Goal: Task Accomplishment & Management: Use online tool/utility

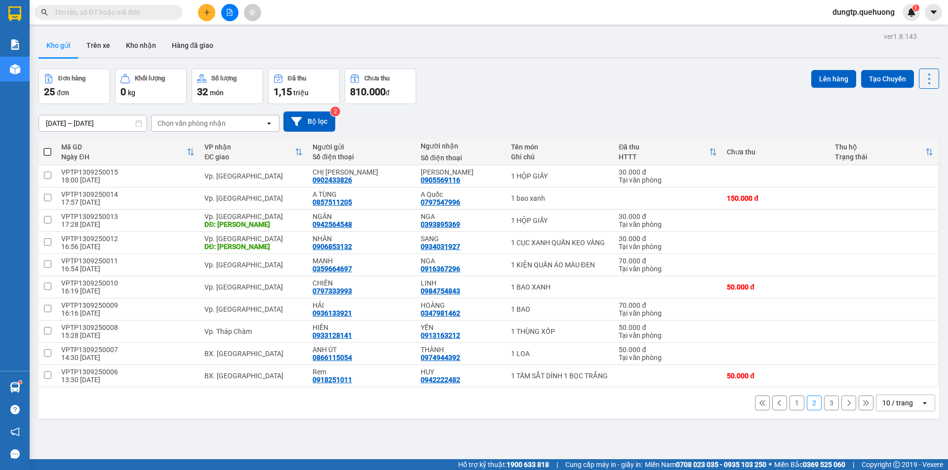
click at [44, 154] on span at bounding box center [47, 152] width 8 height 8
click at [47, 147] on input "checkbox" at bounding box center [47, 147] width 0 height 0
checkbox input "true"
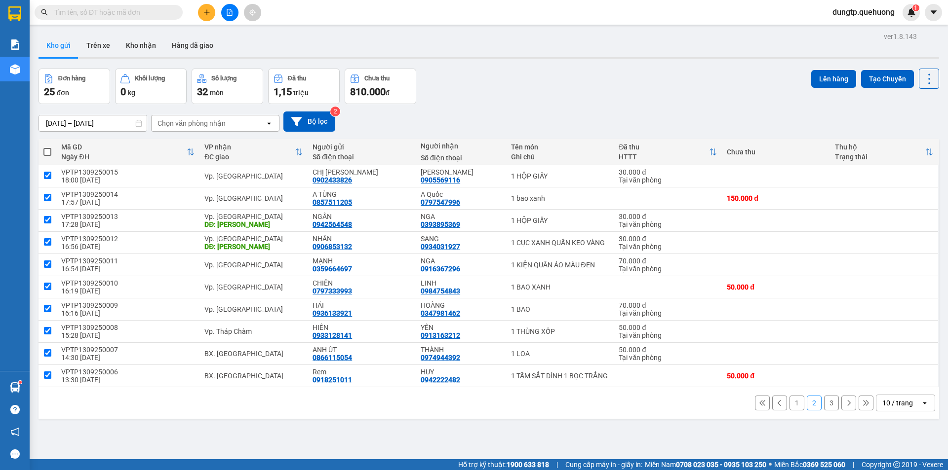
checkbox input "true"
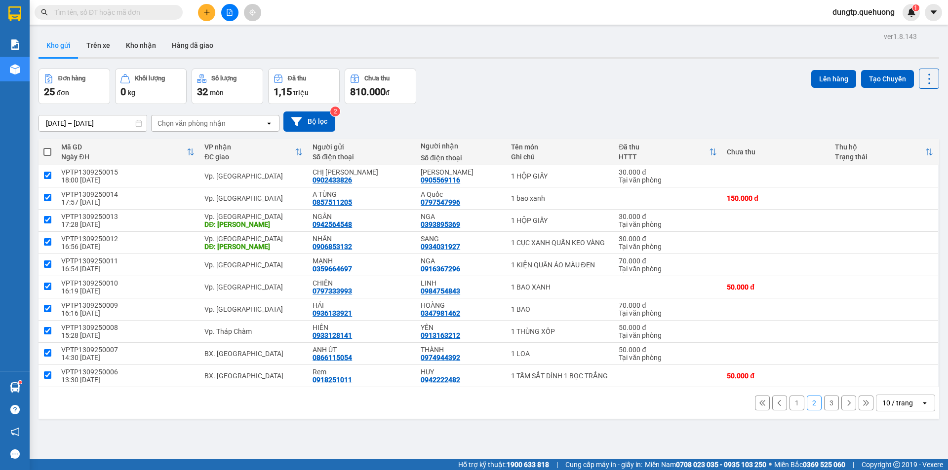
checkbox input "true"
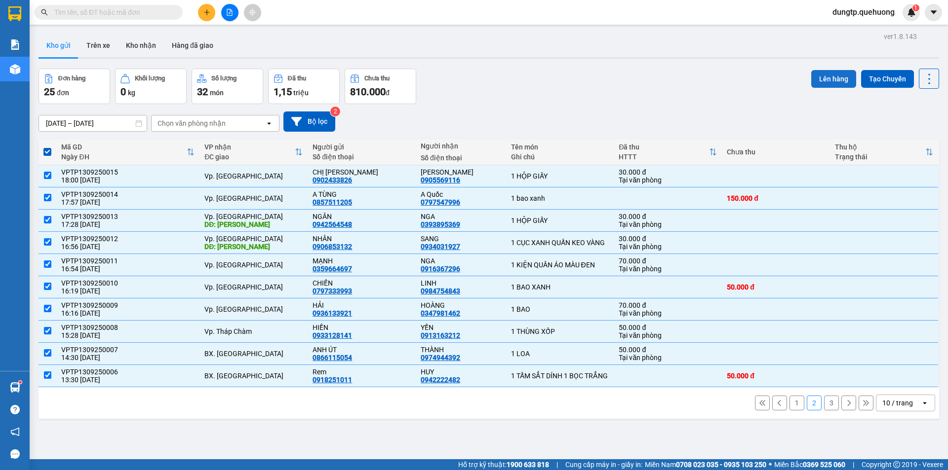
click at [834, 76] on button "Lên hàng" at bounding box center [833, 79] width 45 height 18
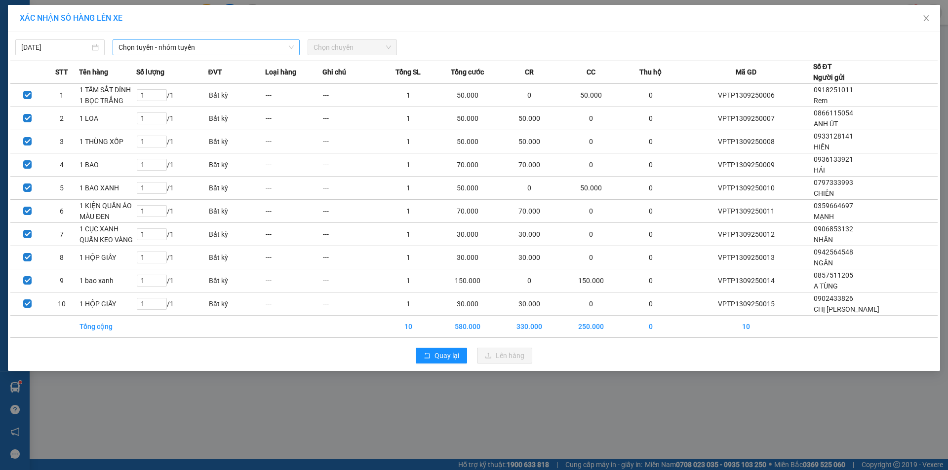
click at [219, 53] on span "Chọn tuyến - nhóm tuyến" at bounding box center [205, 47] width 175 height 15
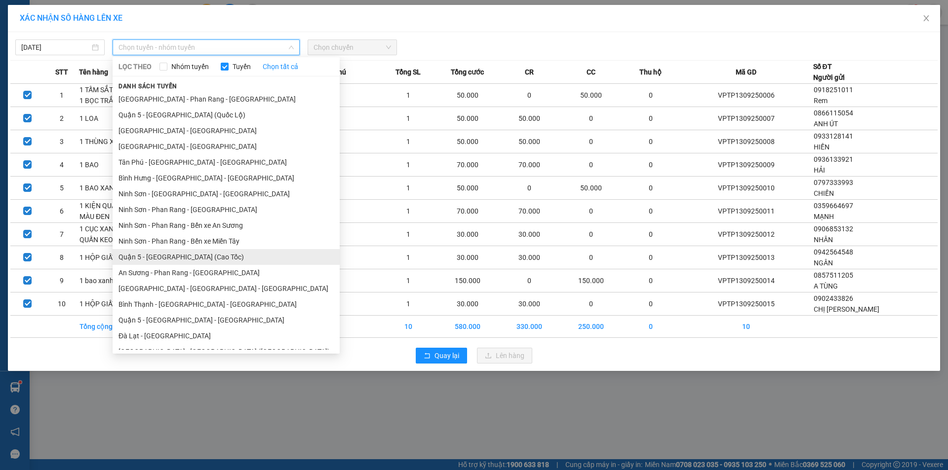
scroll to position [120, 0]
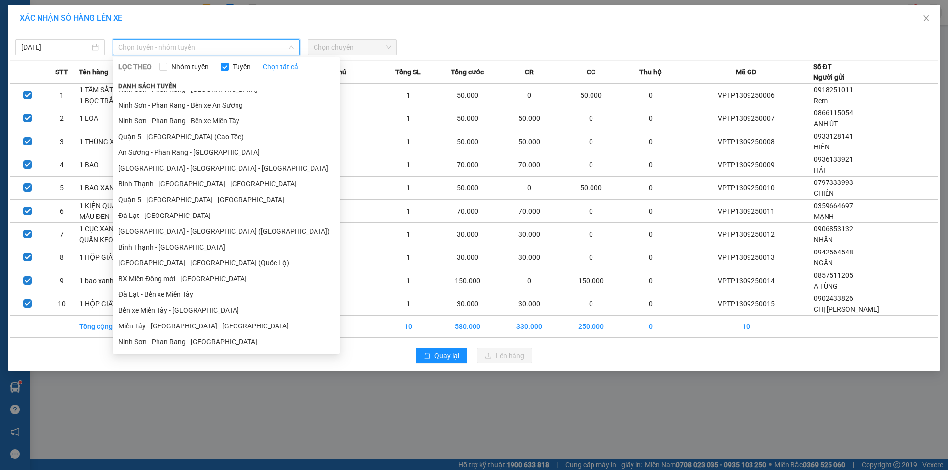
click at [175, 328] on li "Miền Tây - [GEOGRAPHIC_DATA] - [GEOGRAPHIC_DATA]" at bounding box center [226, 326] width 227 height 16
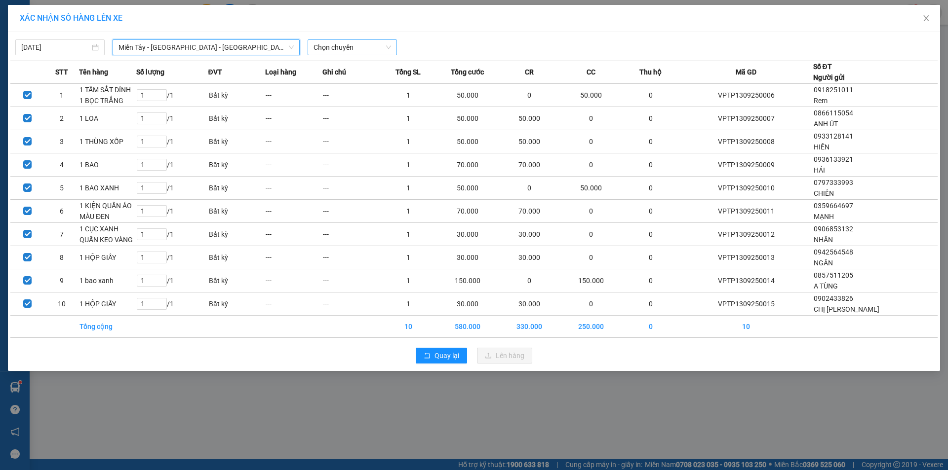
click at [327, 41] on span "Chọn chuyến" at bounding box center [351, 47] width 77 height 15
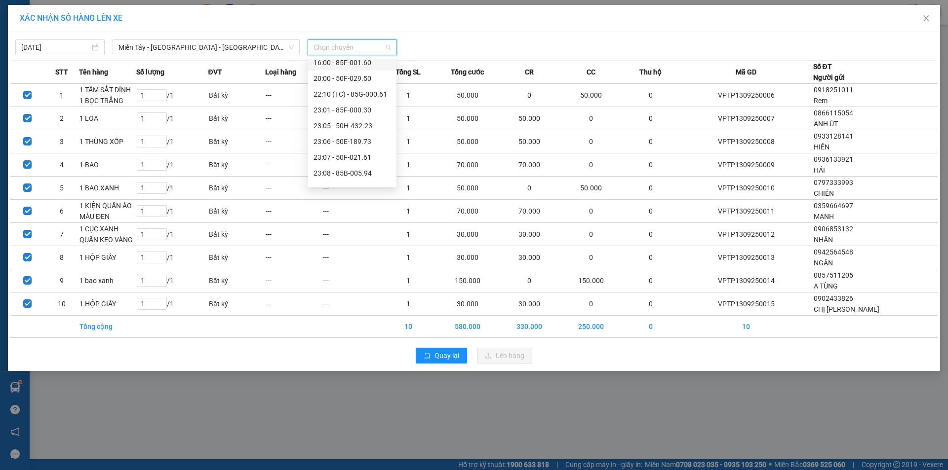
scroll to position [95, 0]
click at [361, 147] on div "23:07 - 50F-021.61" at bounding box center [351, 146] width 77 height 11
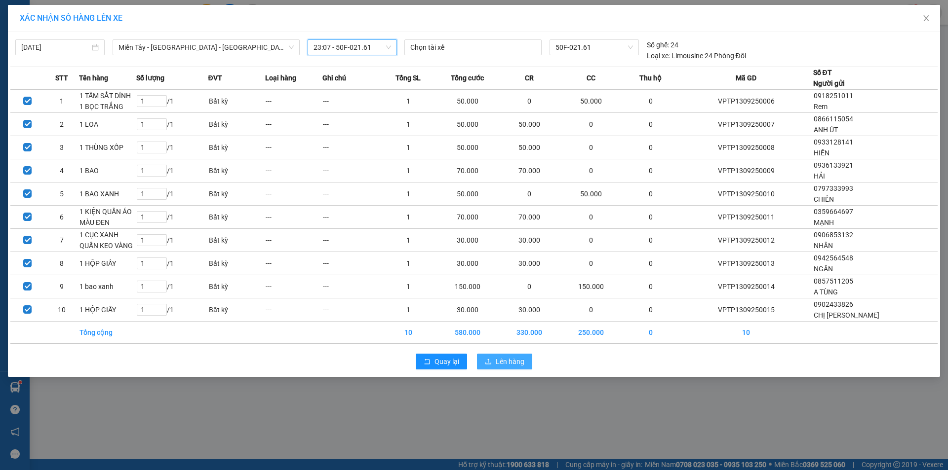
click at [506, 367] on button "Lên hàng" at bounding box center [504, 362] width 55 height 16
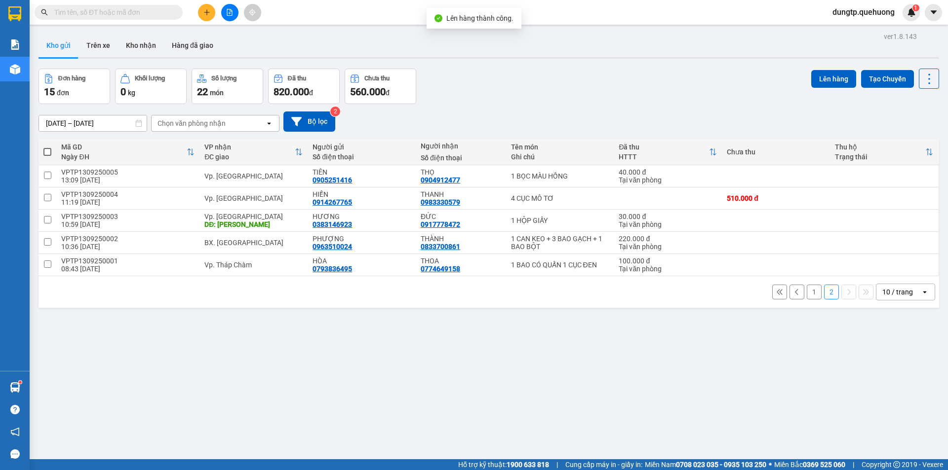
click at [46, 154] on span at bounding box center [47, 152] width 8 height 8
click at [47, 147] on input "checkbox" at bounding box center [47, 147] width 0 height 0
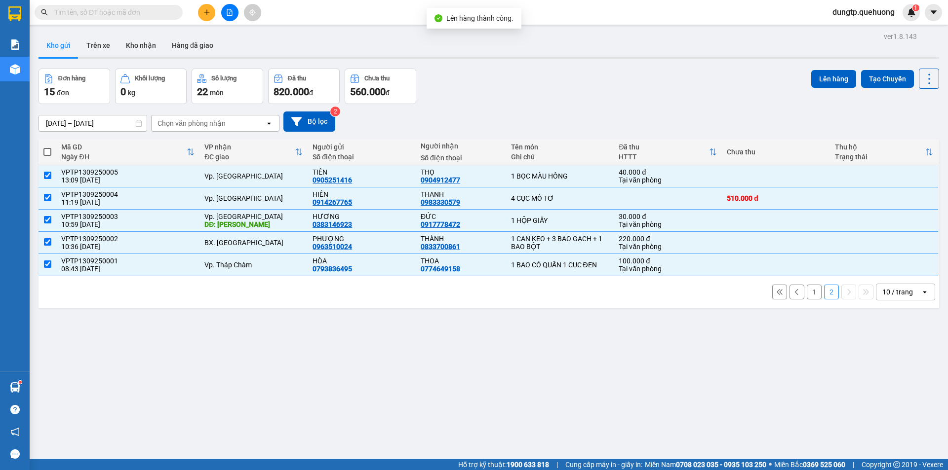
checkbox input "true"
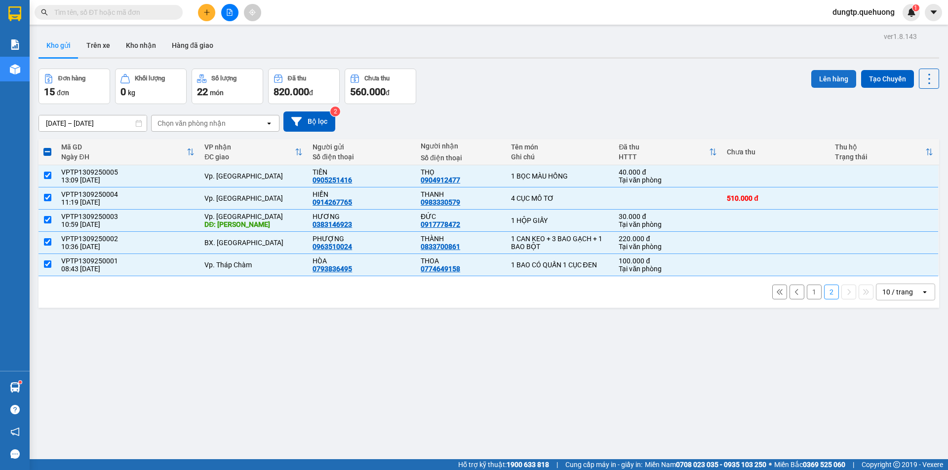
click at [830, 84] on button "Lên hàng" at bounding box center [833, 79] width 45 height 18
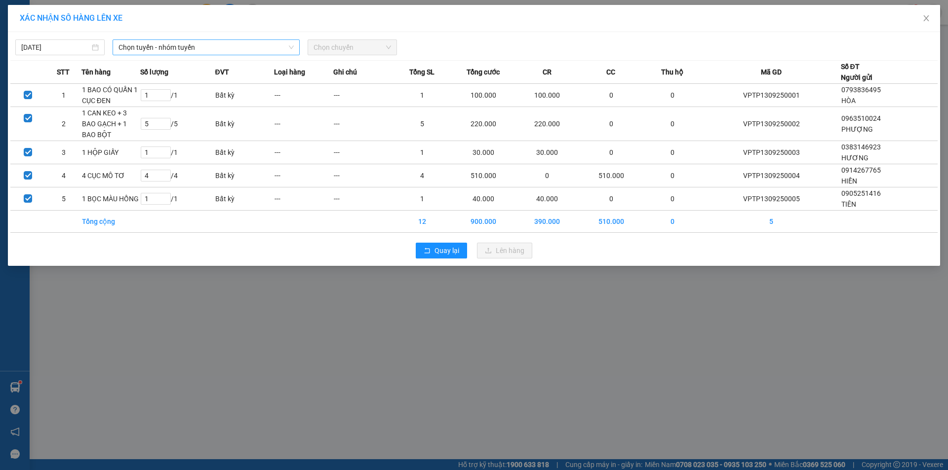
click at [222, 54] on span "Chọn tuyến - nhóm tuyến" at bounding box center [205, 47] width 175 height 15
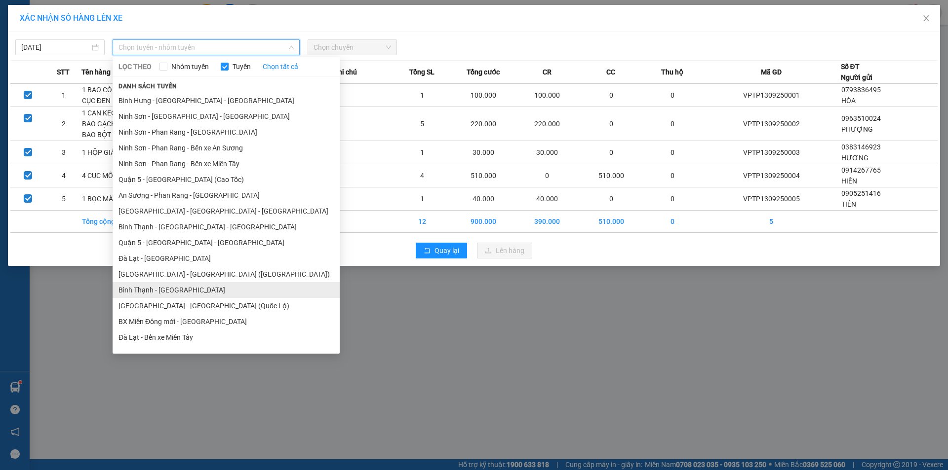
scroll to position [120, 0]
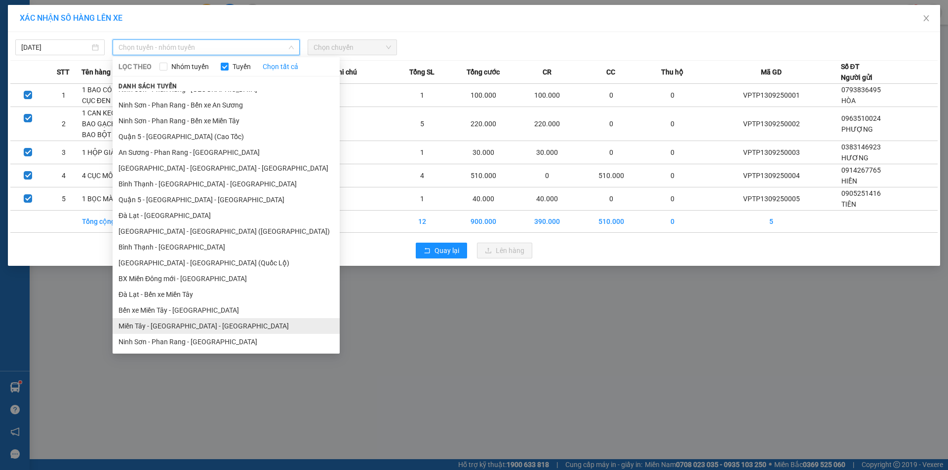
click at [196, 329] on li "Miền Tây - [GEOGRAPHIC_DATA] - [GEOGRAPHIC_DATA]" at bounding box center [226, 326] width 227 height 16
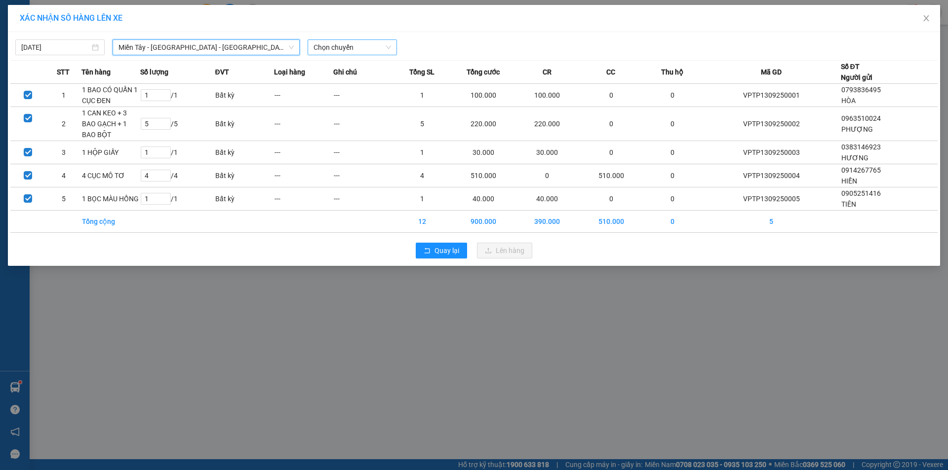
click at [347, 46] on span "Chọn chuyến" at bounding box center [351, 47] width 77 height 15
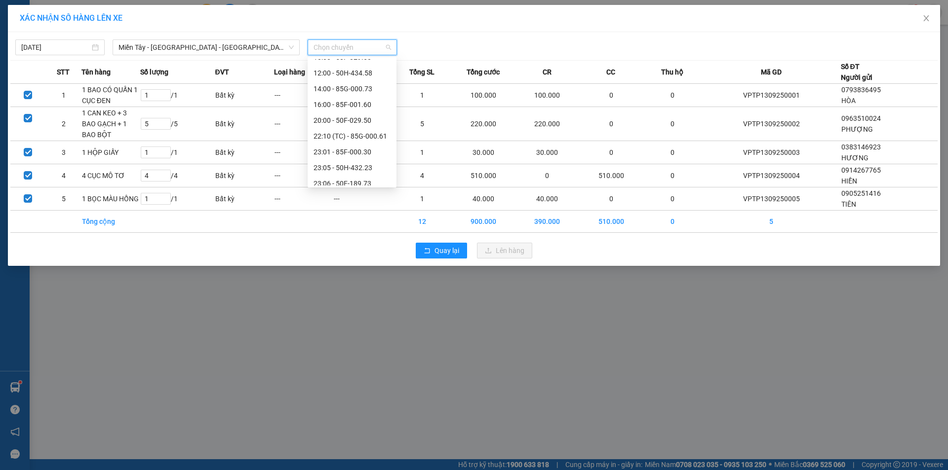
scroll to position [95, 0]
click at [349, 147] on div "23:07 - 50F-021.61" at bounding box center [351, 146] width 77 height 11
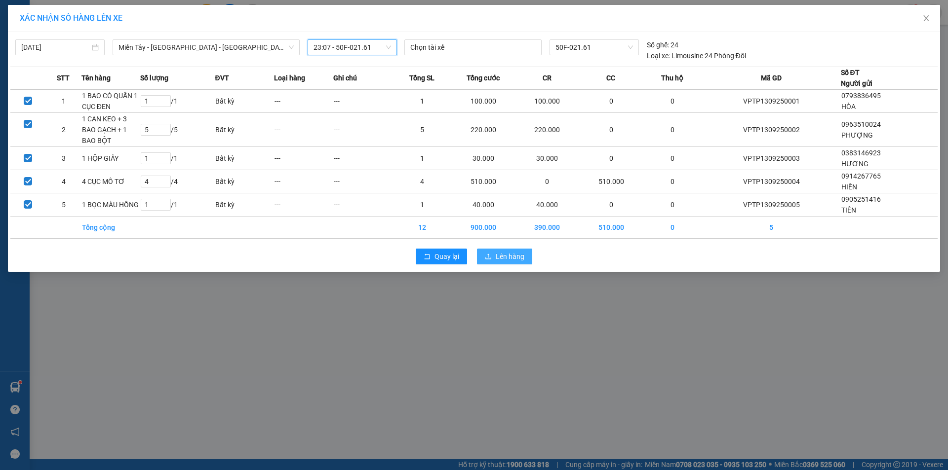
click at [491, 255] on icon "upload" at bounding box center [488, 256] width 7 height 7
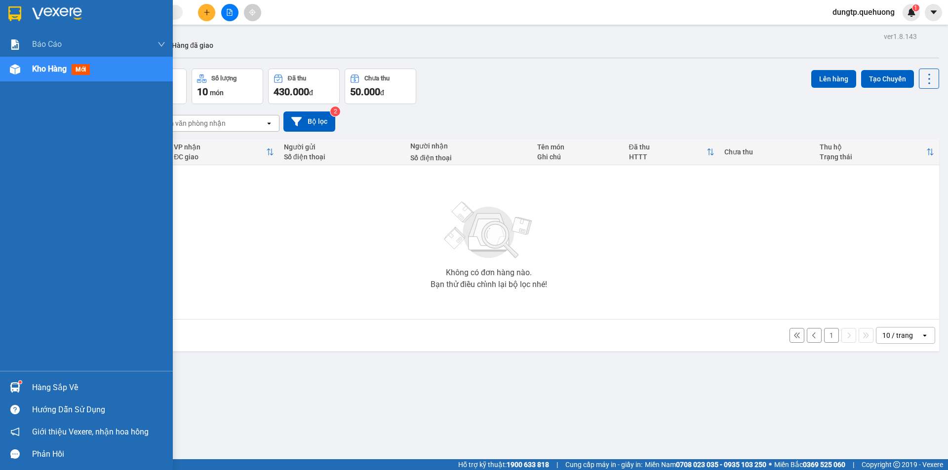
click at [39, 69] on span "Kho hàng" at bounding box center [49, 68] width 35 height 9
click at [53, 383] on div "Hàng sắp về" at bounding box center [98, 388] width 133 height 15
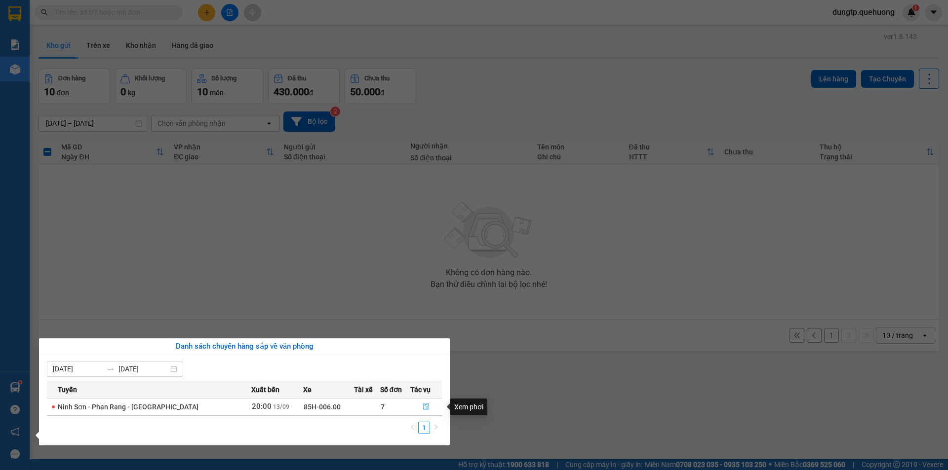
click at [420, 405] on button "button" at bounding box center [426, 407] width 31 height 16
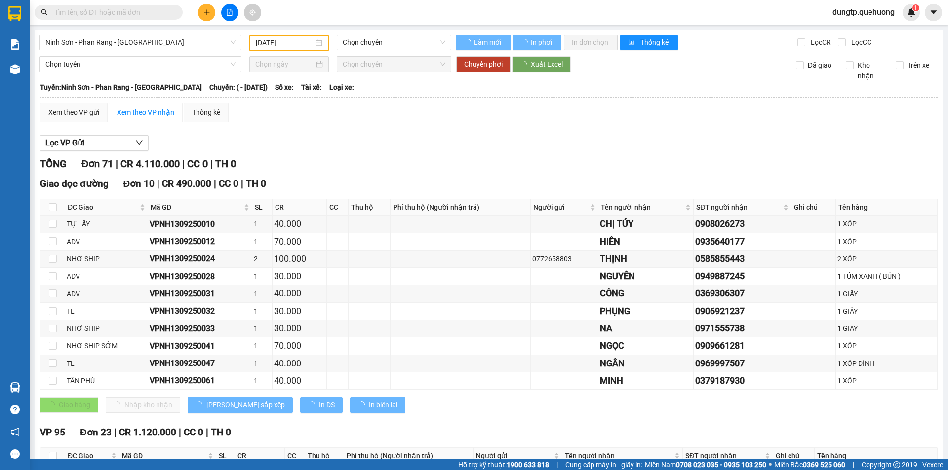
type input "[DATE]"
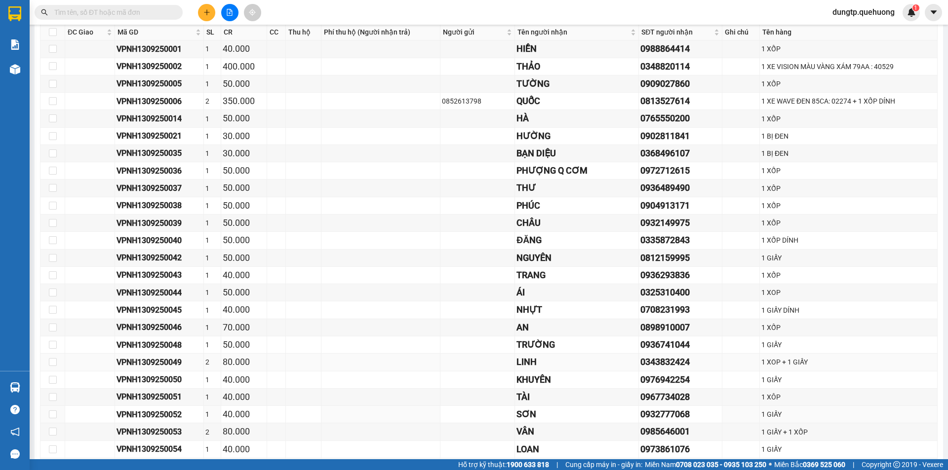
scroll to position [896, 0]
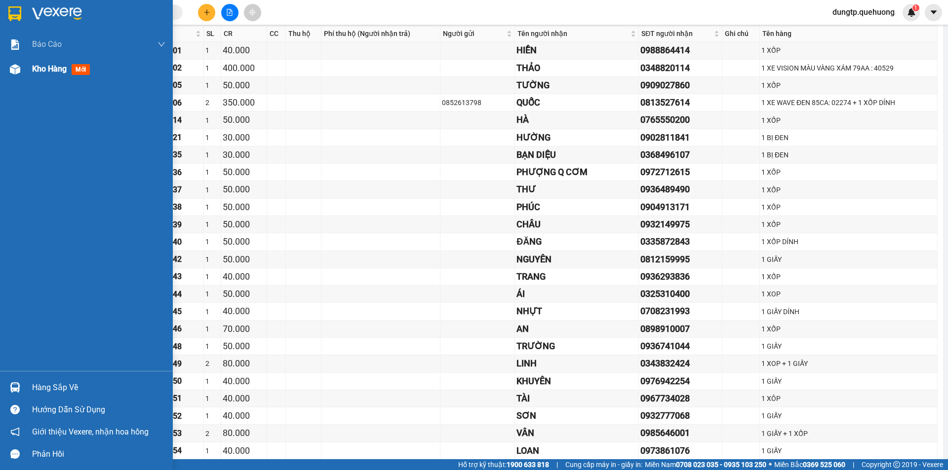
click at [30, 70] on div "Kho hàng mới" at bounding box center [86, 69] width 173 height 25
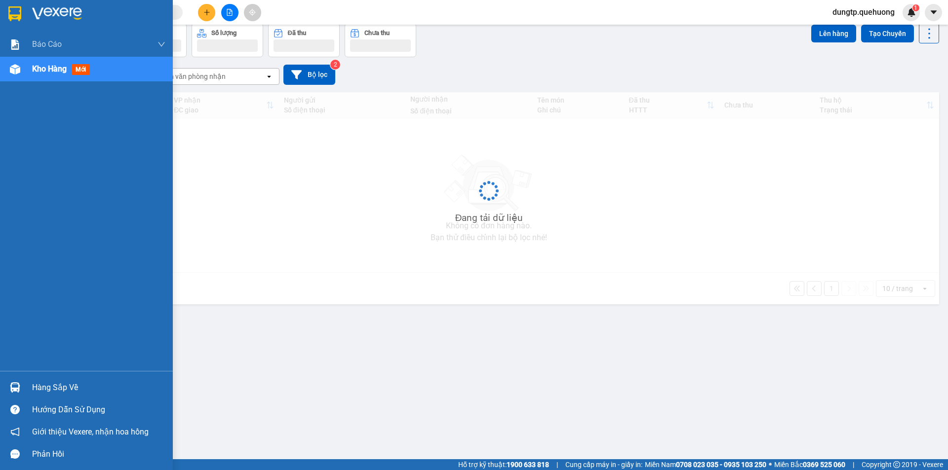
scroll to position [45, 0]
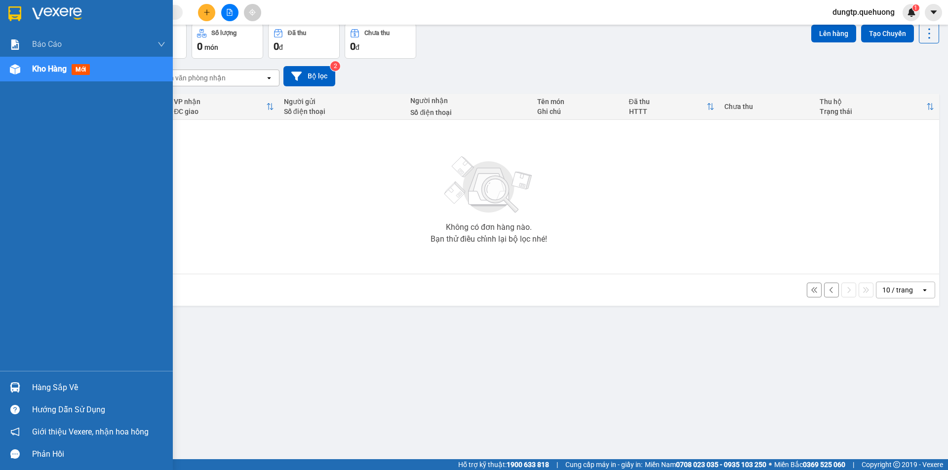
click at [55, 58] on div "Kho hàng mới" at bounding box center [98, 69] width 133 height 25
click at [51, 70] on span "Kho hàng" at bounding box center [49, 68] width 35 height 9
